Goal: Task Accomplishment & Management: Complete application form

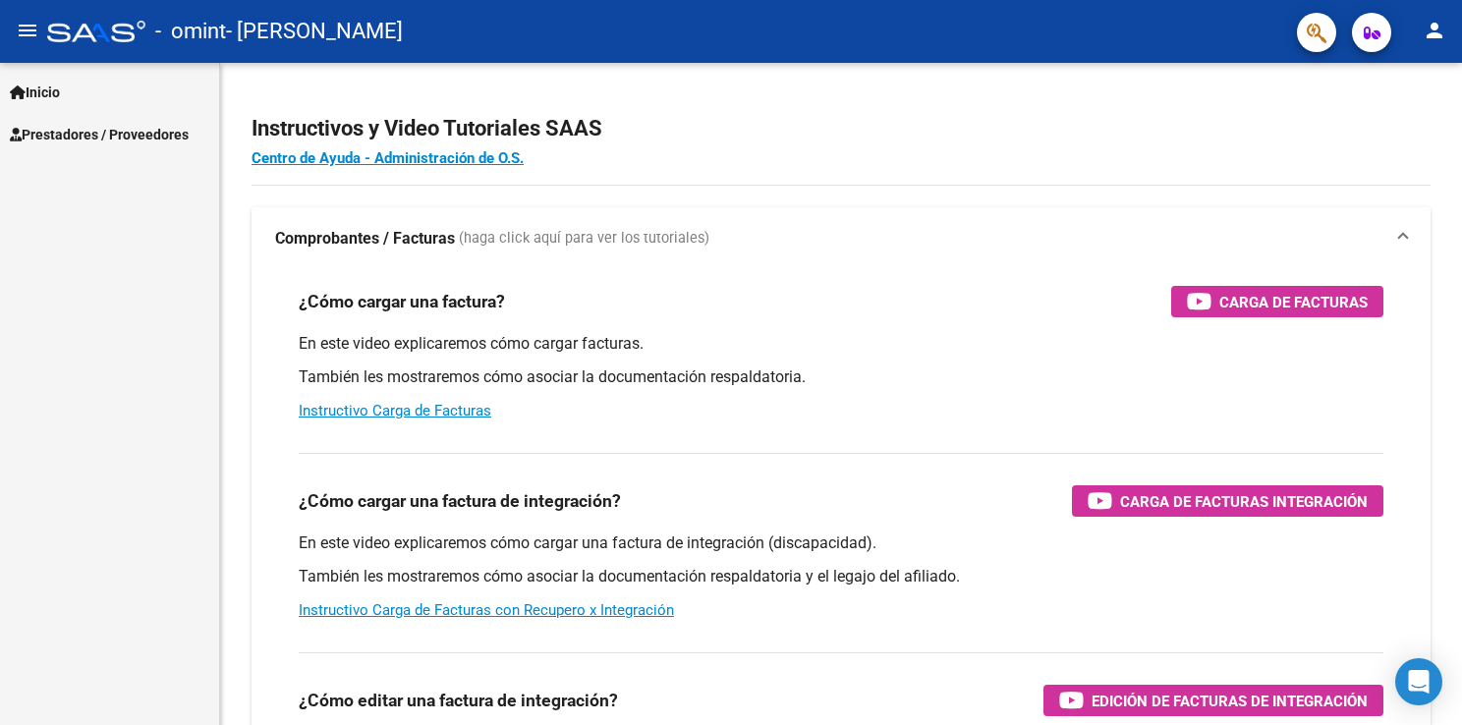
click at [86, 136] on span "Prestadores / Proveedores" at bounding box center [99, 135] width 179 height 22
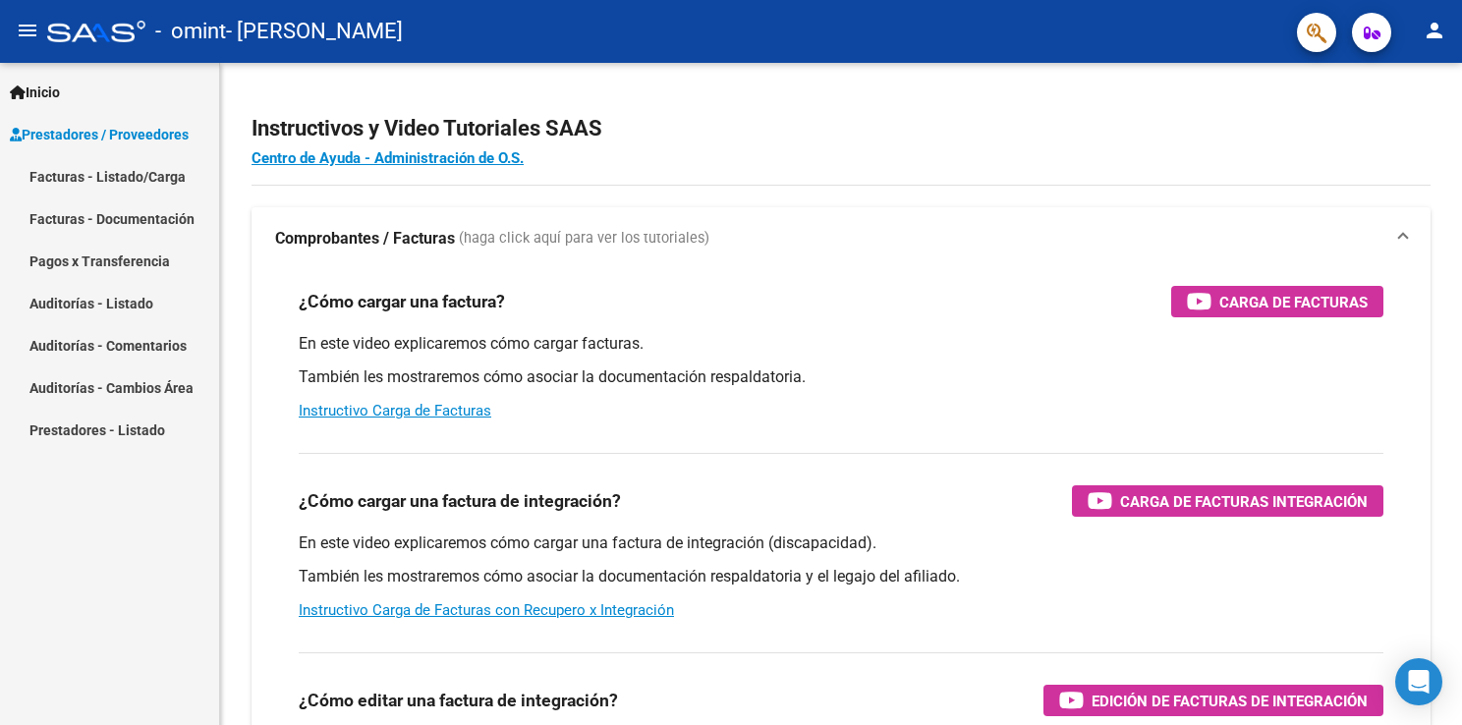
click at [67, 230] on link "Facturas - Documentación" at bounding box center [109, 218] width 219 height 42
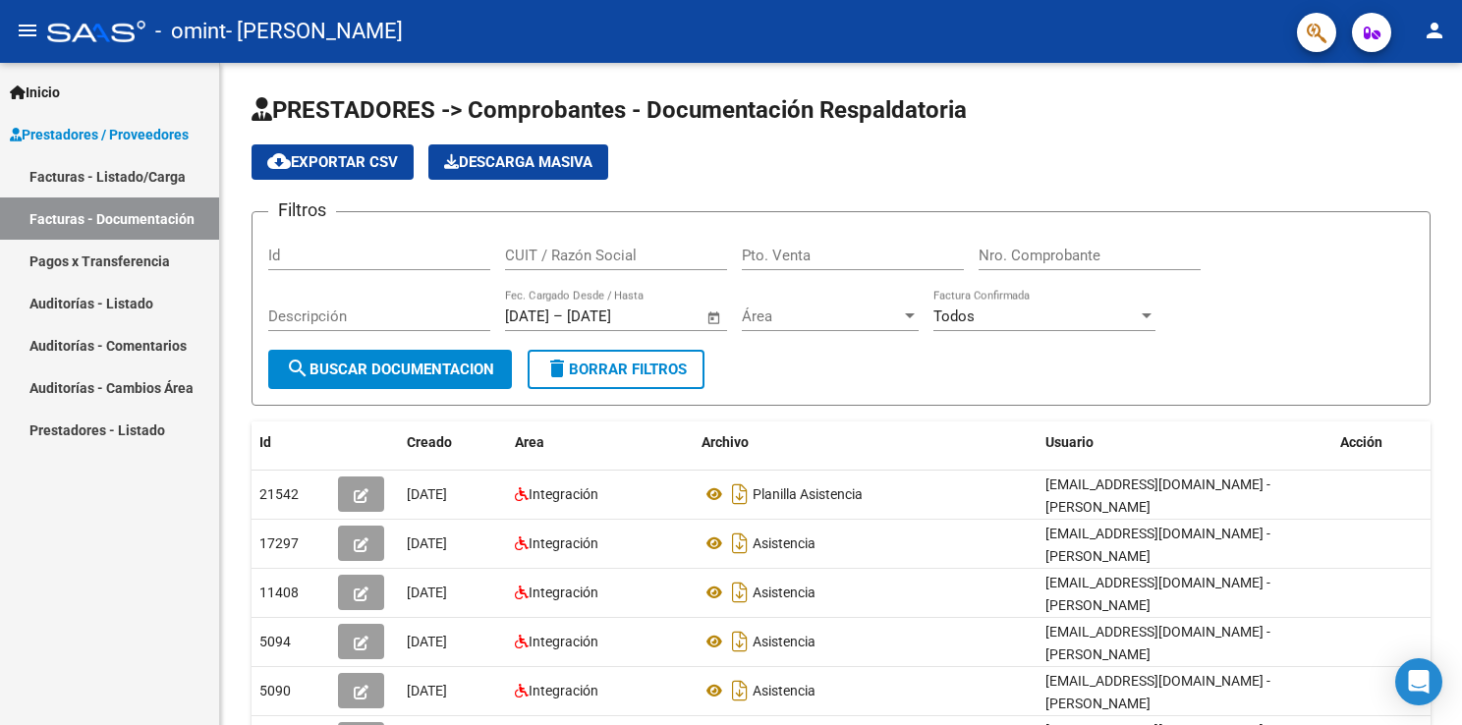
click at [93, 175] on link "Facturas - Listado/Carga" at bounding box center [109, 176] width 219 height 42
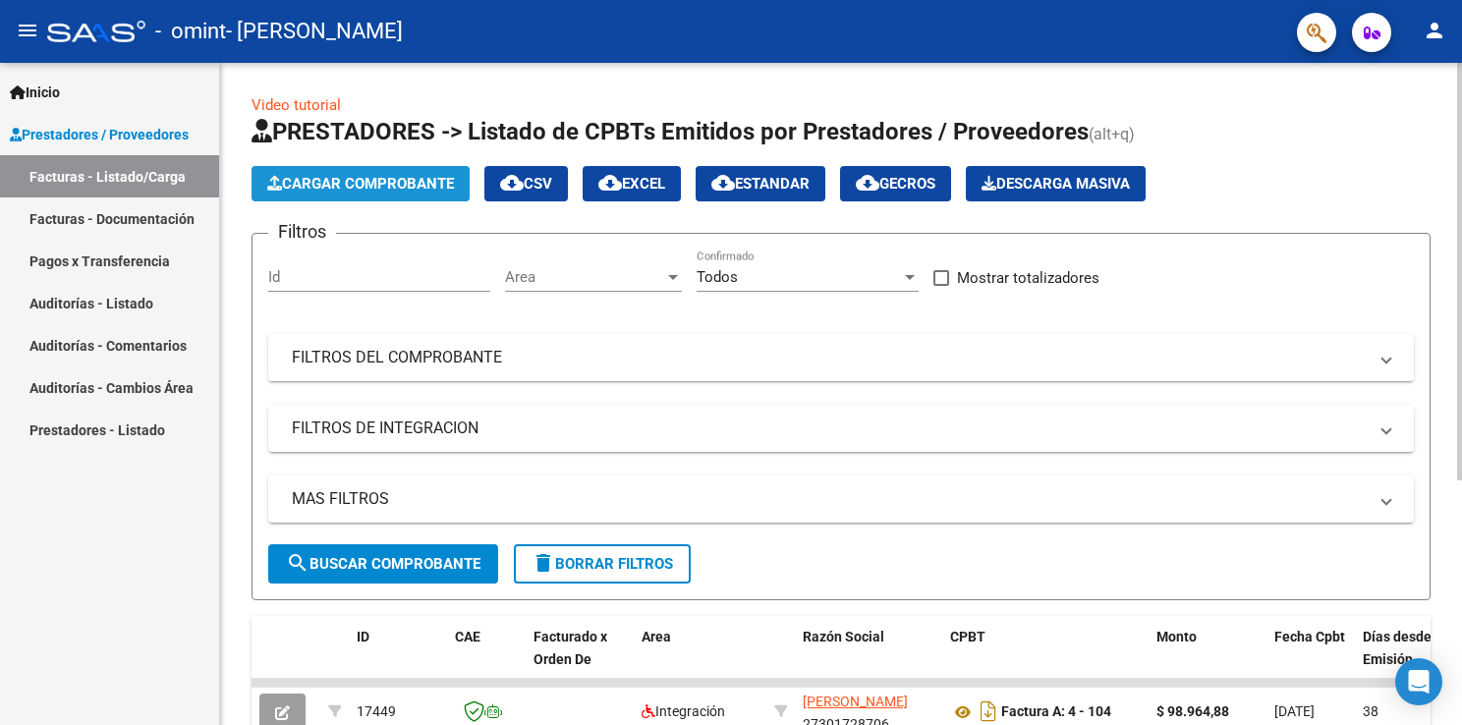
click at [378, 191] on span "Cargar Comprobante" at bounding box center [360, 184] width 187 height 18
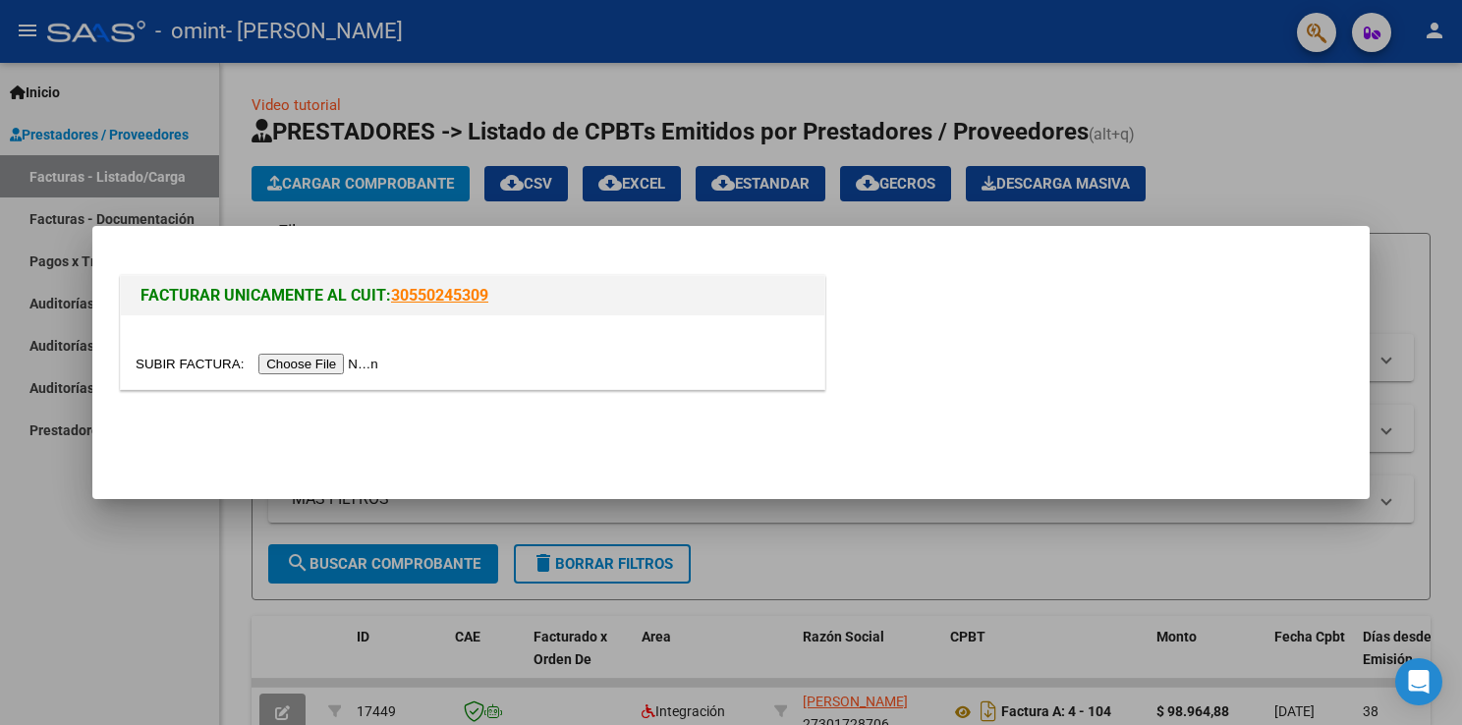
click at [326, 362] on input "file" at bounding box center [260, 364] width 249 height 21
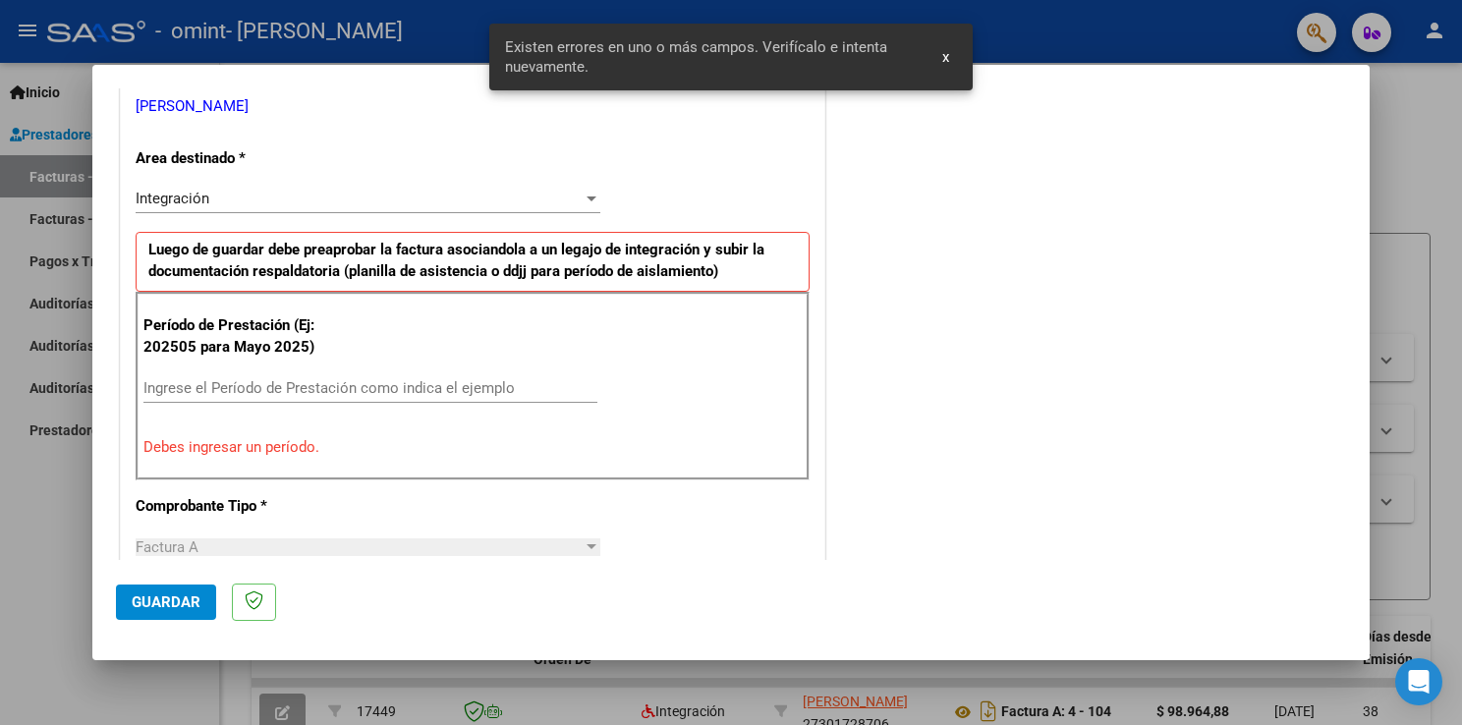
scroll to position [410, 0]
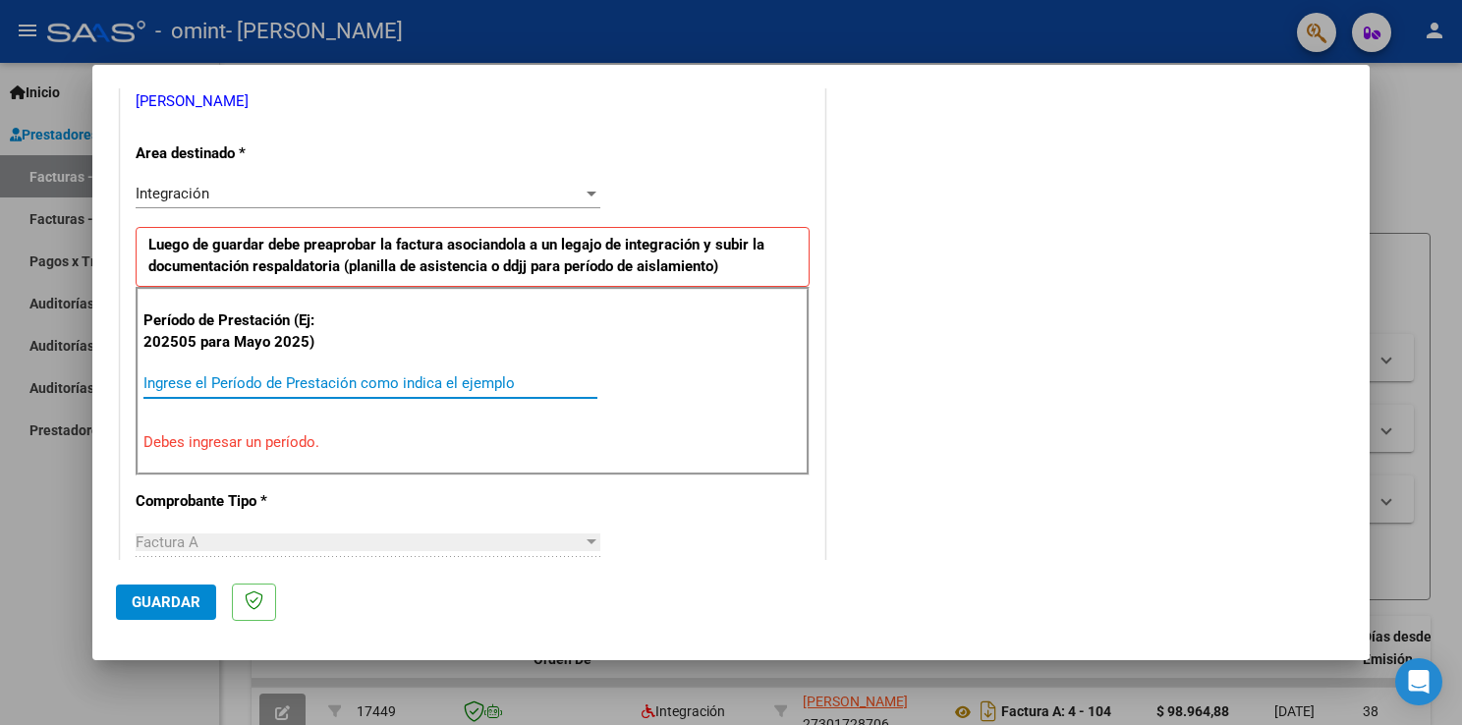
click at [223, 378] on input "Ingrese el Período de Prestación como indica el ejemplo" at bounding box center [370, 383] width 454 height 18
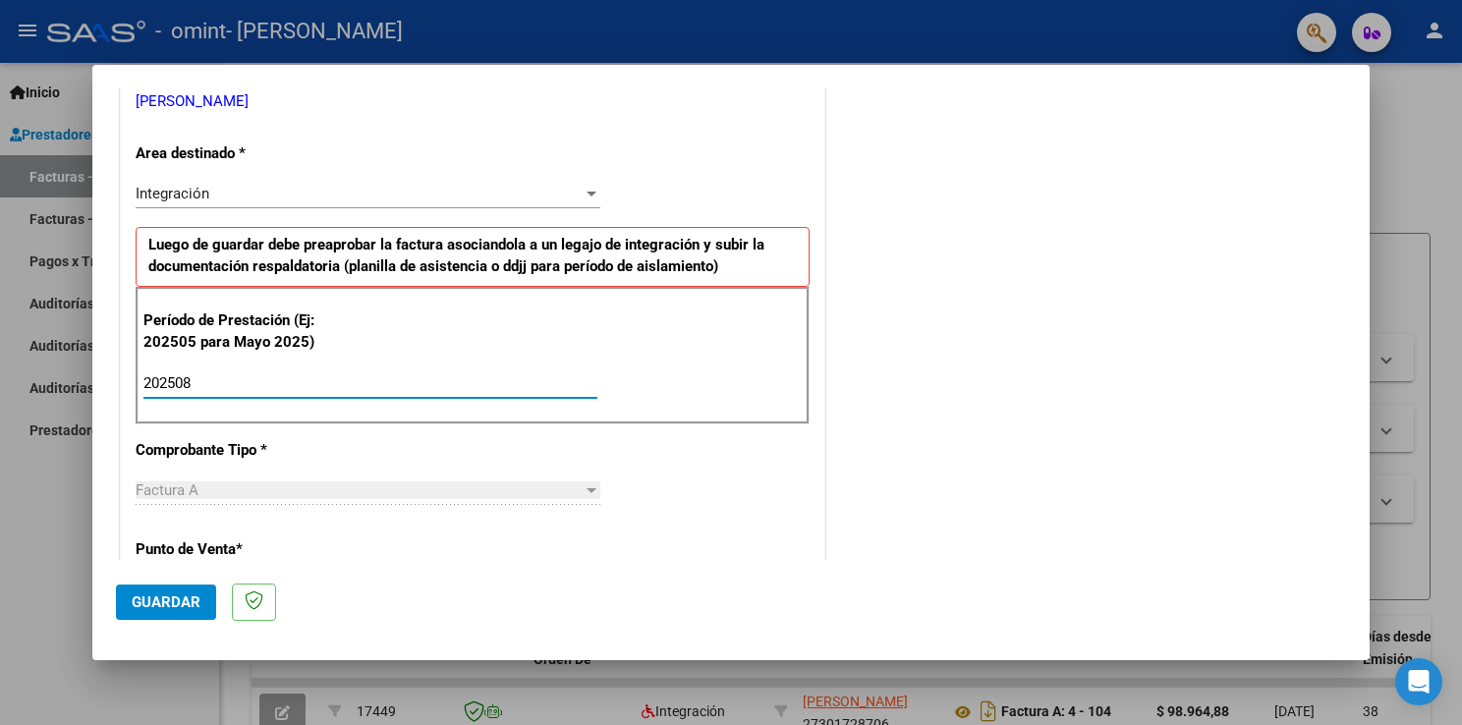
type input "202508"
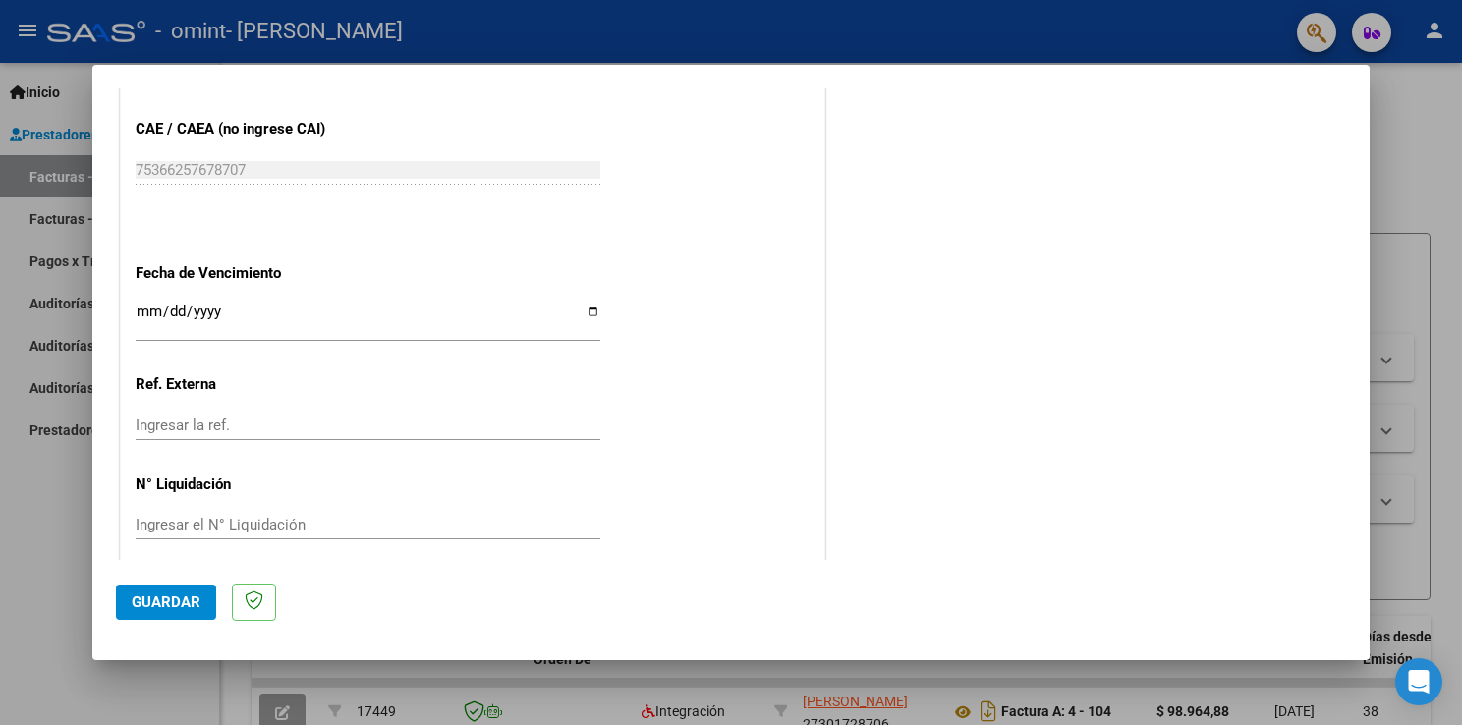
scroll to position [1255, 0]
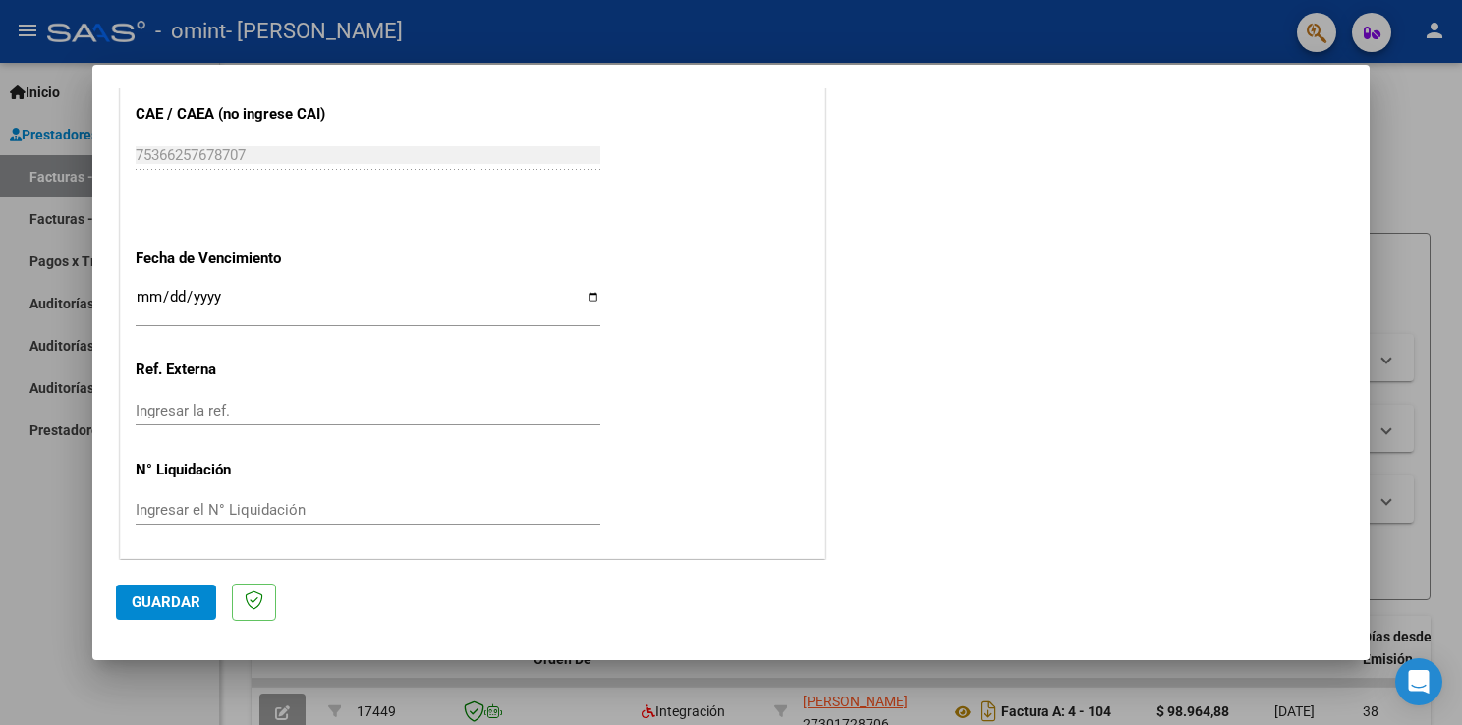
click at [176, 593] on span "Guardar" at bounding box center [166, 602] width 69 height 18
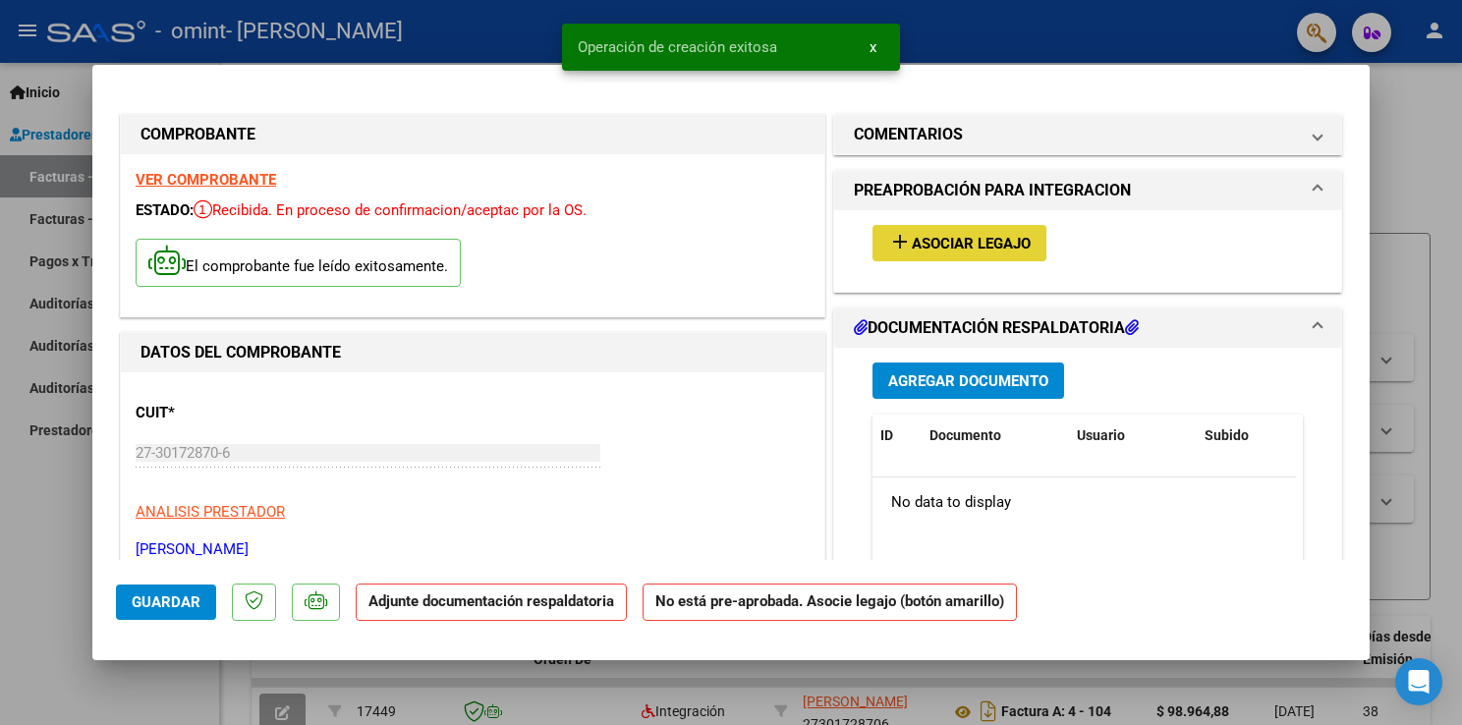
click at [980, 248] on span "Asociar Legajo" at bounding box center [971, 244] width 119 height 18
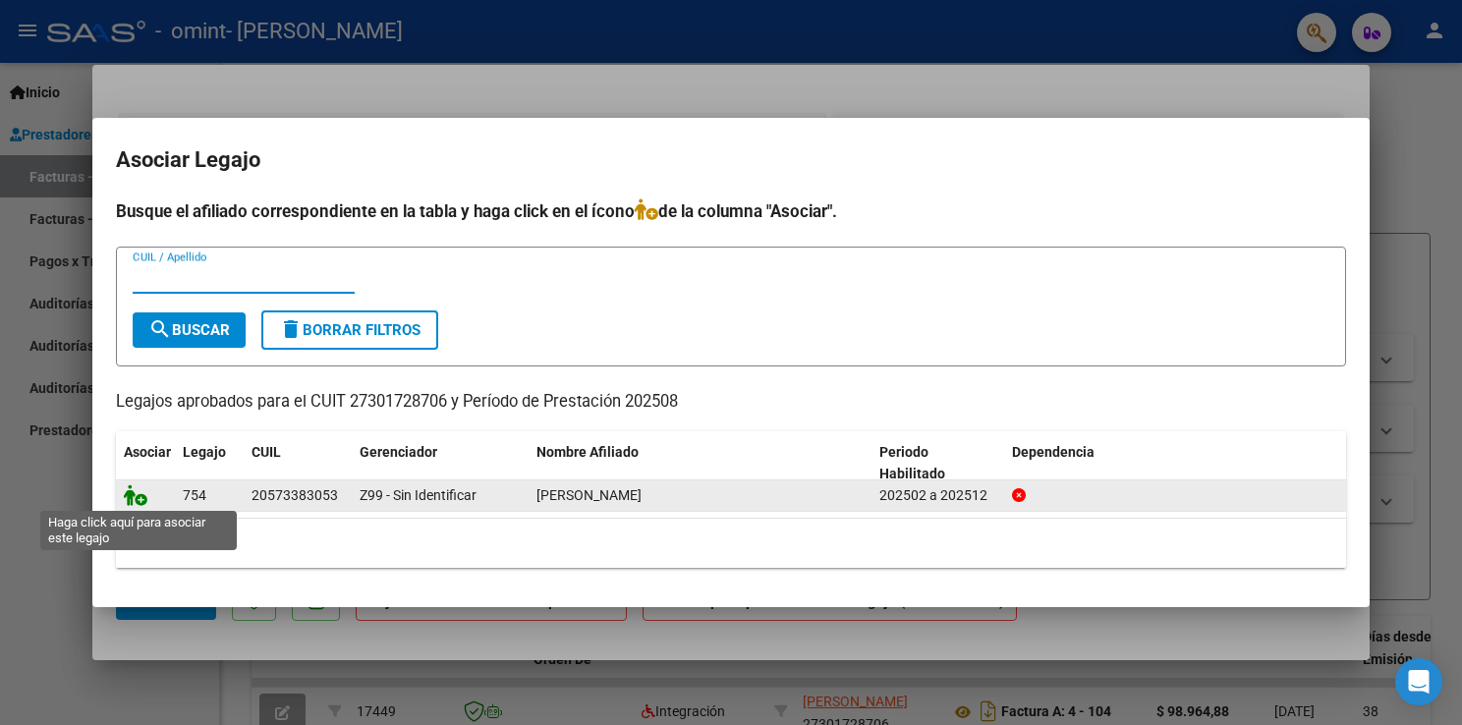
click at [138, 492] on icon at bounding box center [136, 495] width 24 height 22
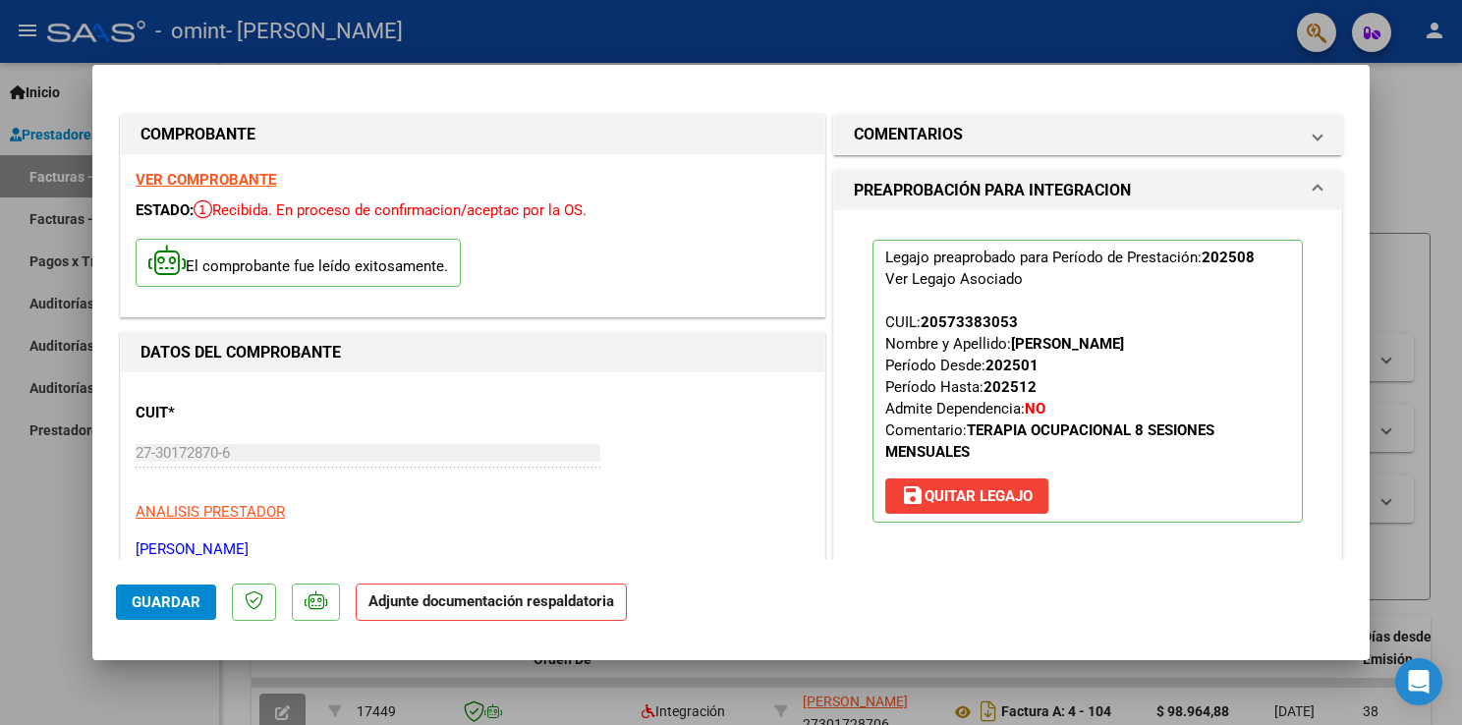
click at [1087, 198] on h1 "PREAPROBACIÓN PARA INTEGRACION" at bounding box center [992, 191] width 277 height 24
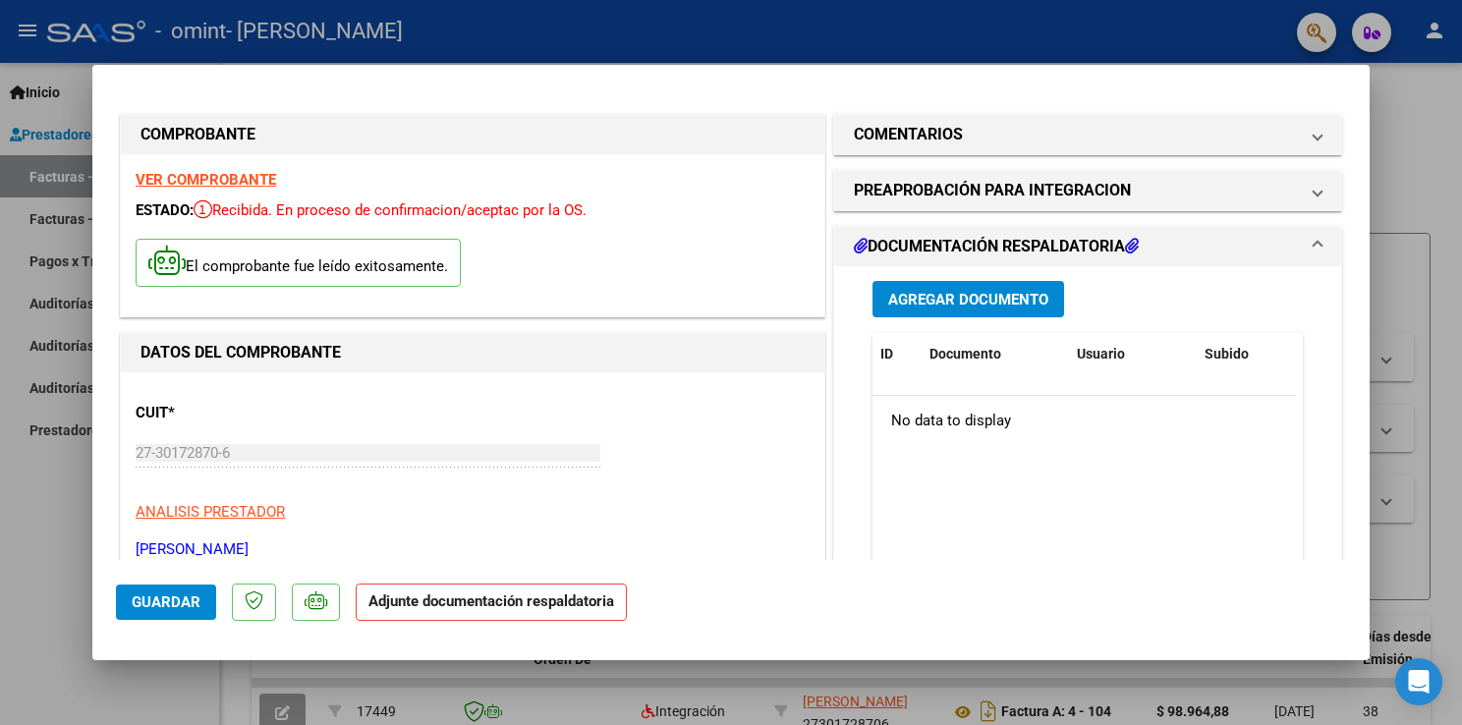
click at [972, 296] on span "Agregar Documento" at bounding box center [968, 300] width 160 height 18
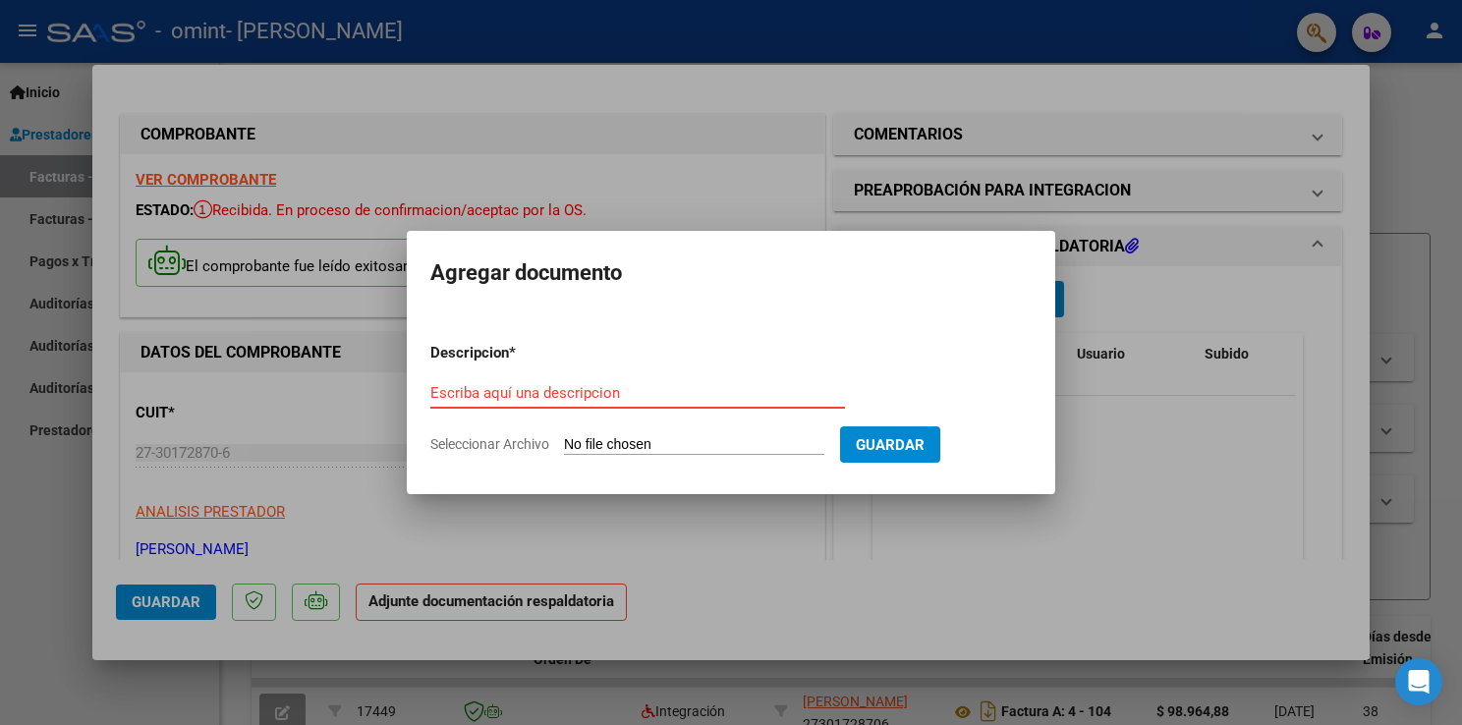
click at [627, 440] on input "Seleccionar Archivo" at bounding box center [694, 445] width 260 height 19
type input "C:\fakepath\[PERSON_NAME].pdf"
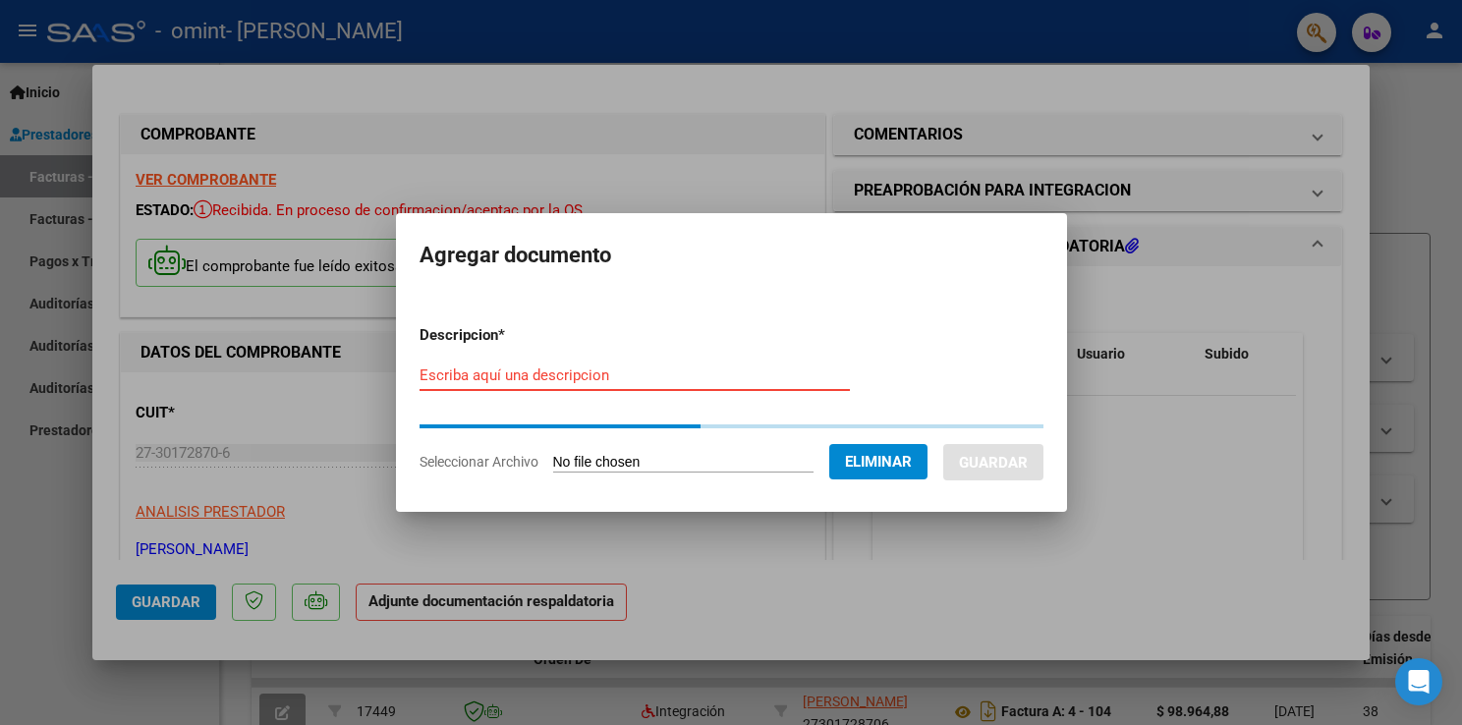
click at [477, 369] on input "Escriba aquí una descripcion" at bounding box center [635, 376] width 430 height 18
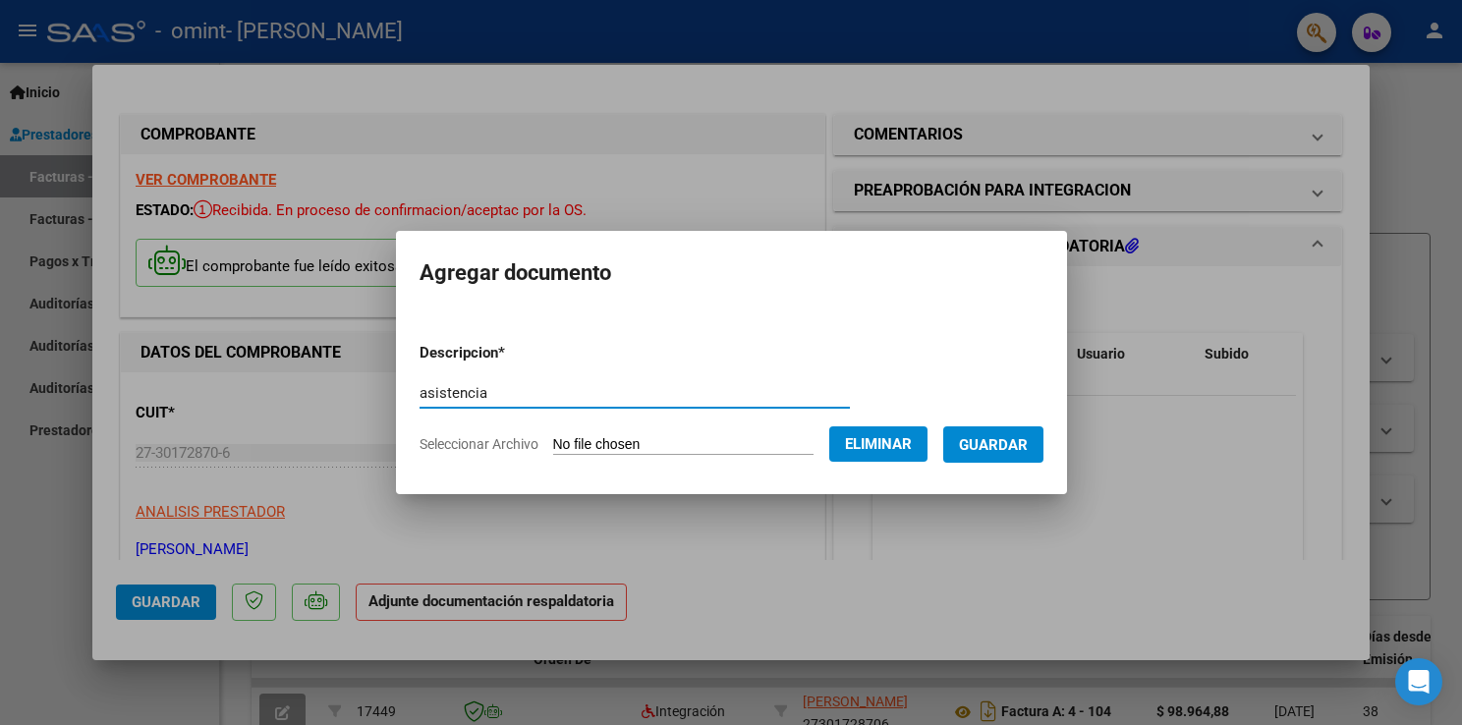
type input "asistencia"
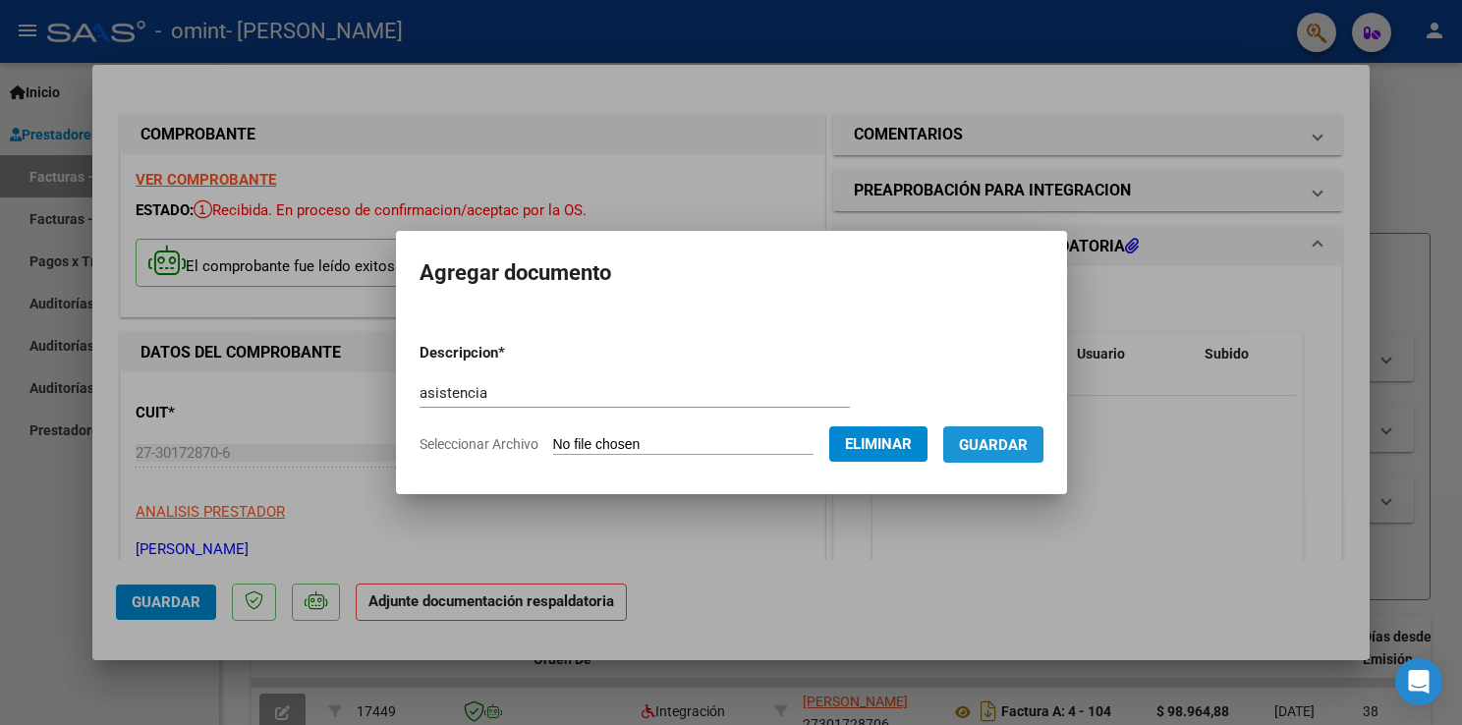
click at [1012, 446] on span "Guardar" at bounding box center [993, 445] width 69 height 18
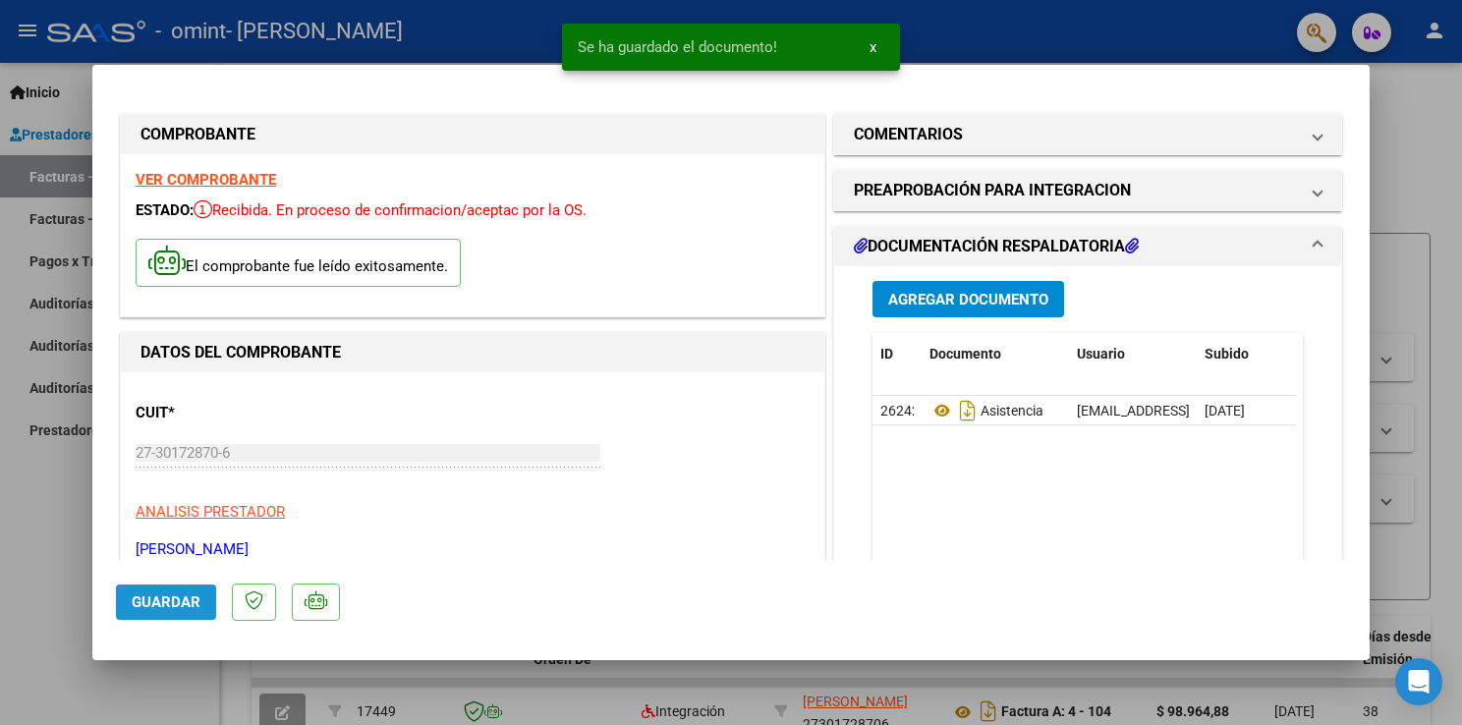
click at [185, 599] on span "Guardar" at bounding box center [166, 602] width 69 height 18
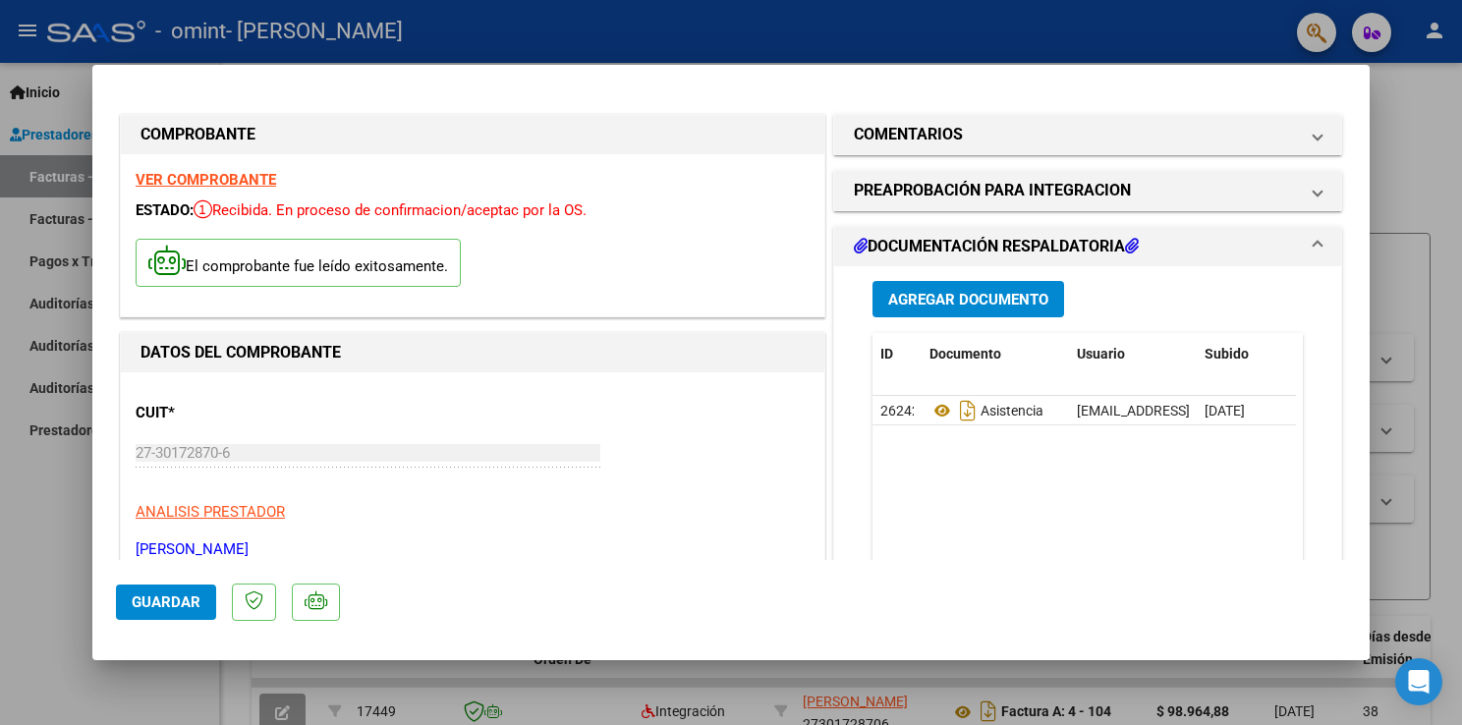
click at [54, 217] on div at bounding box center [731, 362] width 1462 height 725
type input "$ 0,00"
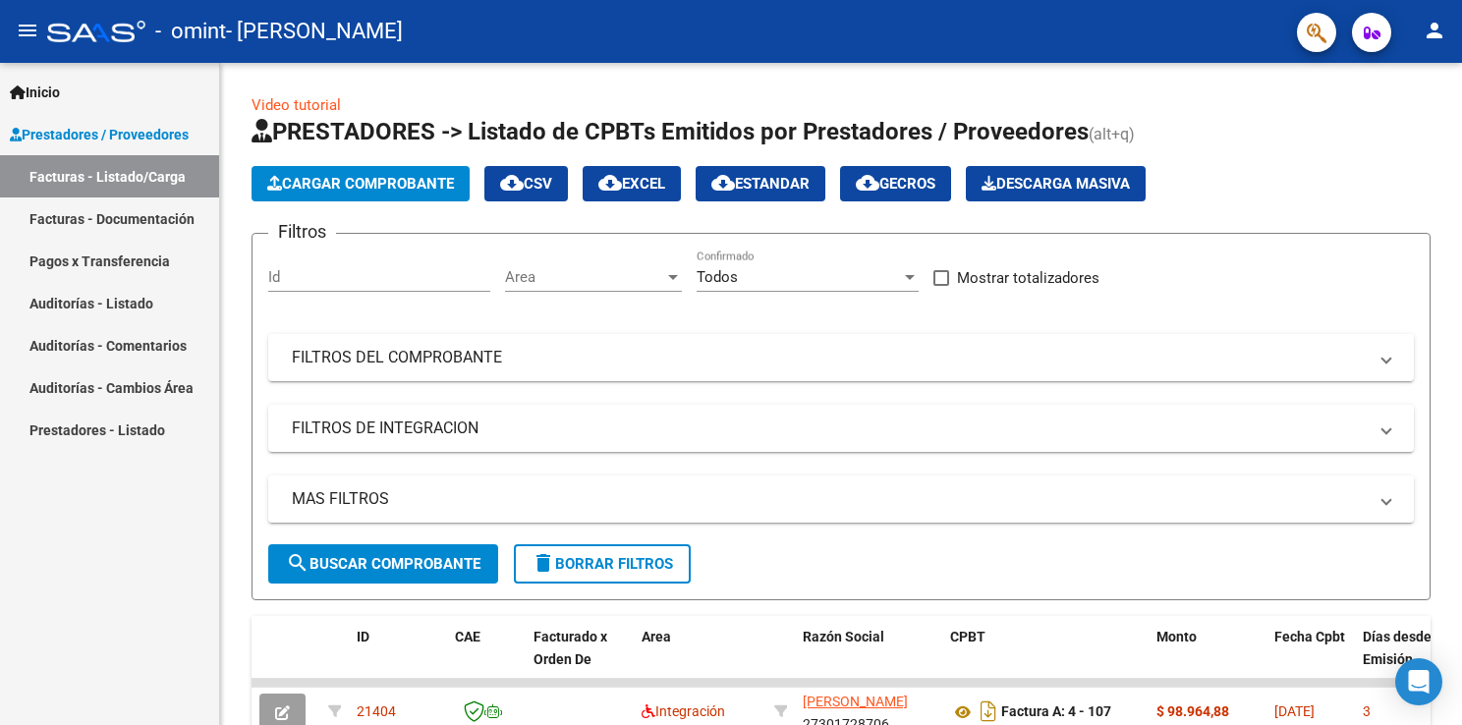
click at [110, 226] on link "Facturas - Documentación" at bounding box center [109, 218] width 219 height 42
